Goal: Task Accomplishment & Management: Complete application form

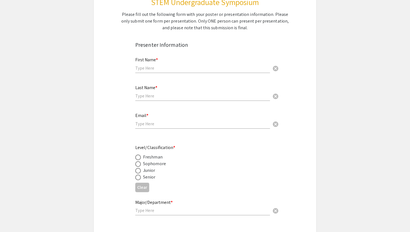
scroll to position [111, 0]
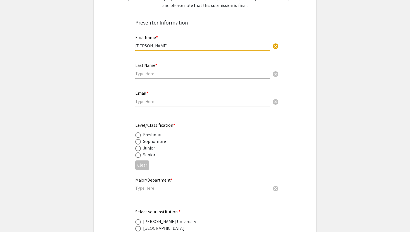
type input "[PERSON_NAME]"
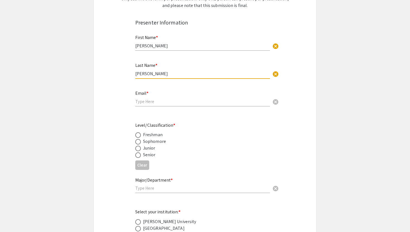
type input "[PERSON_NAME]"
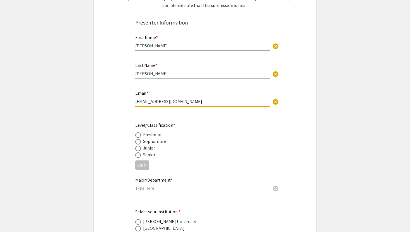
type input "[EMAIL_ADDRESS][DOMAIN_NAME]"
click at [198, 156] on div "Senior" at bounding box center [200, 155] width 130 height 7
click at [138, 141] on span at bounding box center [138, 142] width 6 height 6
click at [138, 141] on input "radio" at bounding box center [138, 142] width 6 height 6
radio input "true"
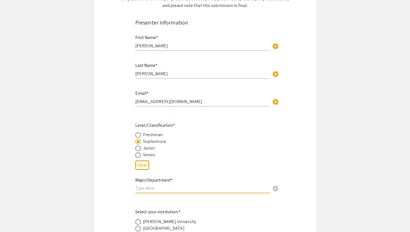
click at [153, 188] on input "text" at bounding box center [202, 188] width 135 height 6
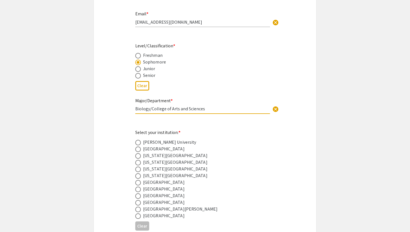
scroll to position [203, 0]
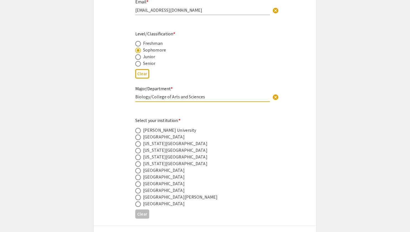
type input "Biology/College of Arts and Sciences"
click at [141, 184] on label at bounding box center [139, 184] width 8 height 6
click at [141, 184] on input "radio" at bounding box center [138, 184] width 6 height 6
radio input "true"
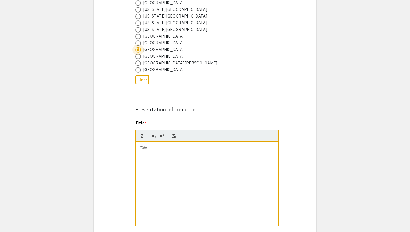
scroll to position [412, 0]
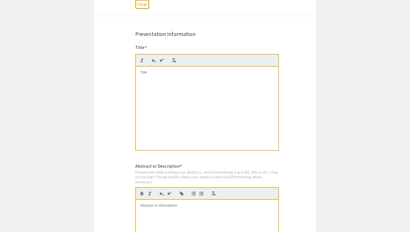
click at [178, 116] on div at bounding box center [207, 109] width 142 height 84
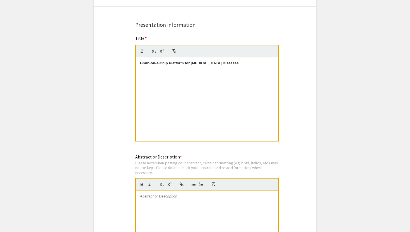
scroll to position [489, 0]
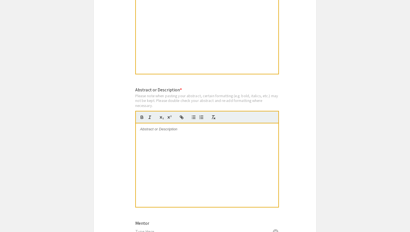
click at [254, 141] on div at bounding box center [207, 165] width 142 height 84
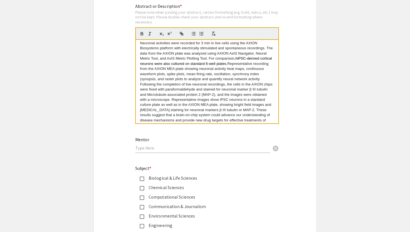
scroll to position [579, 0]
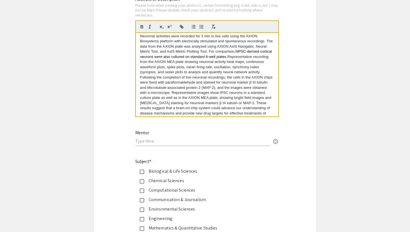
click at [215, 144] on input "text" at bounding box center [202, 141] width 135 height 6
type input "K"
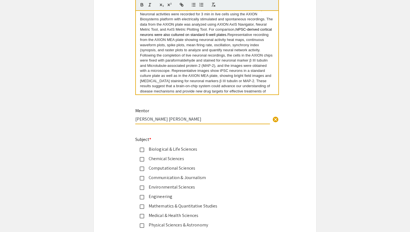
scroll to position [631, 0]
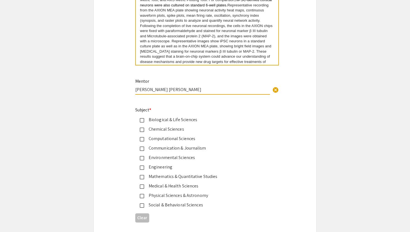
type input "[PERSON_NAME] [PERSON_NAME]"
click at [169, 119] on div "Biological & Life Sciences" at bounding box center [202, 119] width 117 height 7
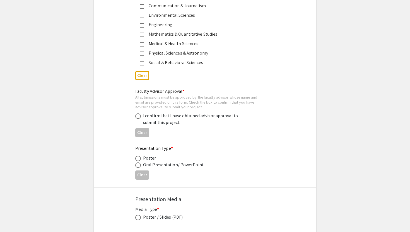
scroll to position [779, 0]
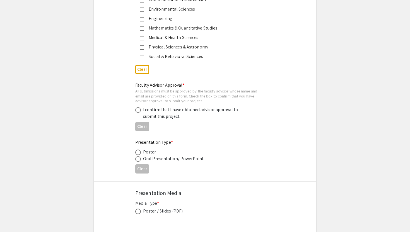
click at [167, 114] on div "I confirm that I have obtained advisor approval to submit this project." at bounding box center [192, 112] width 98 height 13
click at [138, 111] on span at bounding box center [138, 110] width 6 height 6
click at [138, 111] on input "radio" at bounding box center [138, 110] width 6 height 6
radio input "true"
click at [140, 152] on span at bounding box center [138, 153] width 6 height 6
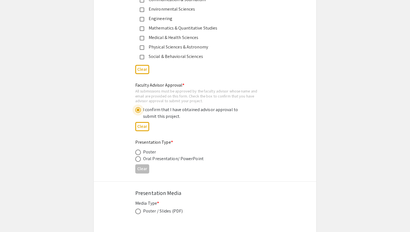
click at [140, 152] on input "radio" at bounding box center [138, 153] width 6 height 6
radio input "true"
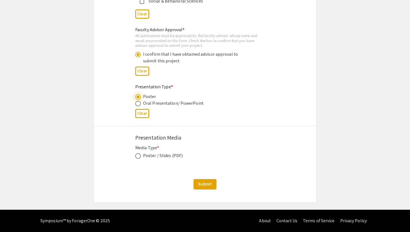
scroll to position [835, 0]
click at [137, 157] on span at bounding box center [138, 156] width 6 height 6
click at [137, 157] on input "radio" at bounding box center [138, 156] width 6 height 6
radio input "true"
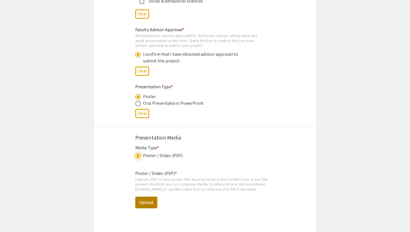
click at [155, 202] on button "Upload" at bounding box center [146, 203] width 22 height 12
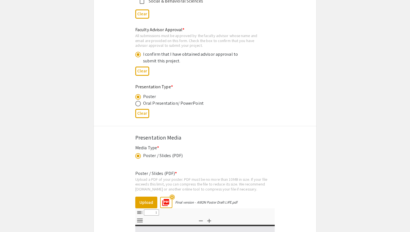
select select "custom"
type input "0"
select select "custom"
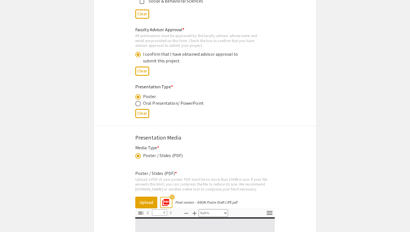
type input "1"
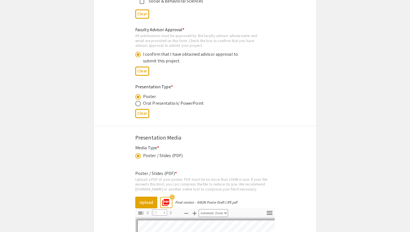
select select "auto"
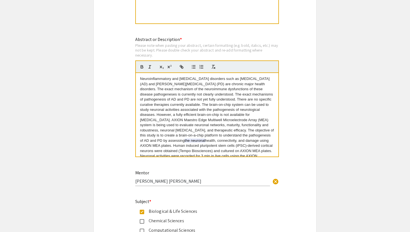
scroll to position [545, 0]
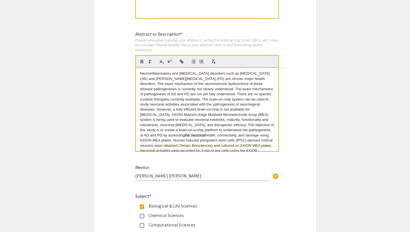
click at [205, 133] on span "the neuronal" at bounding box center [194, 135] width 20 height 4
drag, startPoint x: 273, startPoint y: 129, endPoint x: 252, endPoint y: 129, distance: 20.9
click at [252, 129] on p "Neuroinflammatory and [MEDICAL_DATA] disorders such as [MEDICAL_DATA] (AD) and …" at bounding box center [207, 153] width 134 height 165
click at [299, 125] on div "Symposium Presentation Submission 2025 Life Sciences [GEOGRAPHIC_DATA][US_STATE…" at bounding box center [204, 92] width 223 height 1208
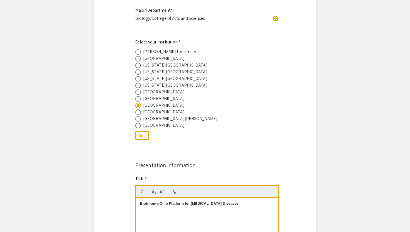
scroll to position [395, 0]
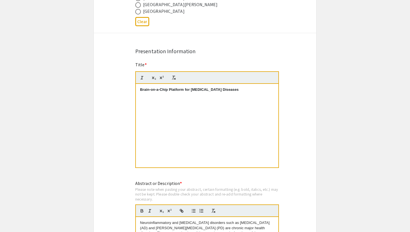
click at [245, 93] on p at bounding box center [207, 94] width 134 height 5
click at [245, 88] on p "Brain-on-a-Chip Platform for [MEDICAL_DATA] Diseases" at bounding box center [207, 89] width 134 height 5
drag, startPoint x: 251, startPoint y: 89, endPoint x: 112, endPoint y: 89, distance: 139.3
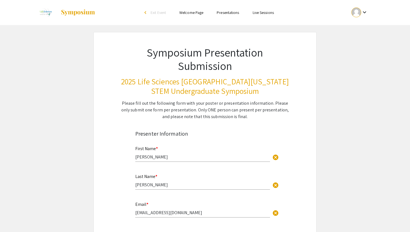
scroll to position [0, 0]
